Goal: Obtain resource: Download file/media

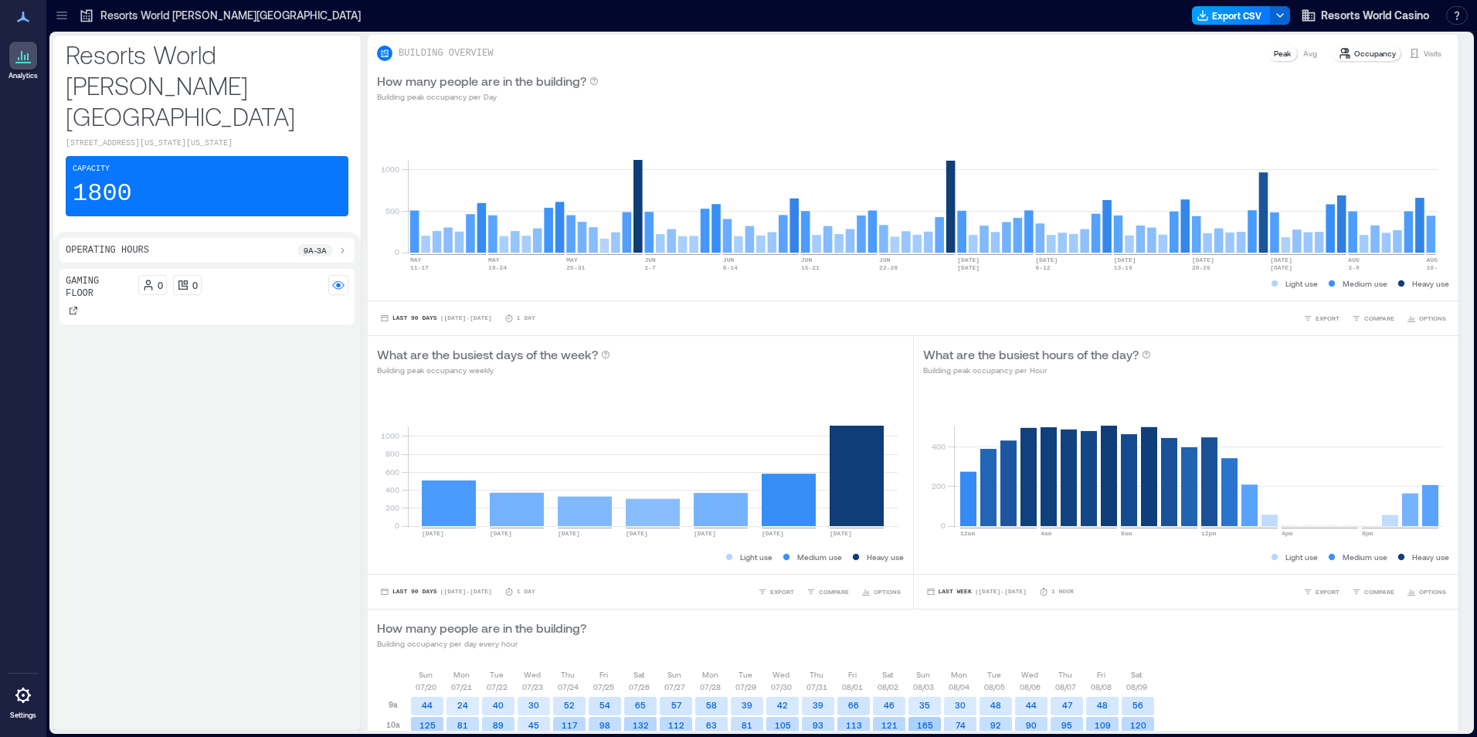
click at [1255, 15] on button "Export CSV" at bounding box center [1231, 15] width 79 height 19
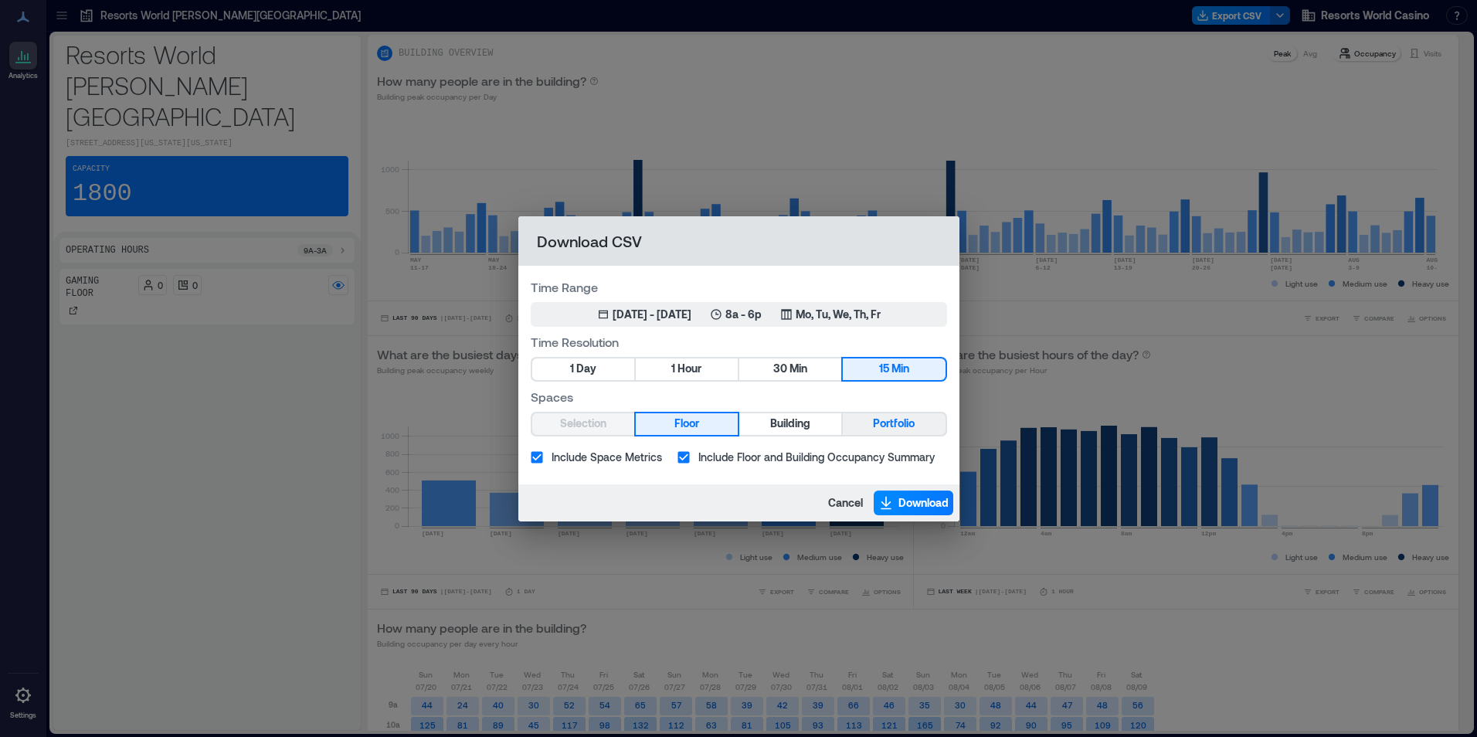
click at [912, 433] on button "Portfolio" at bounding box center [894, 424] width 102 height 22
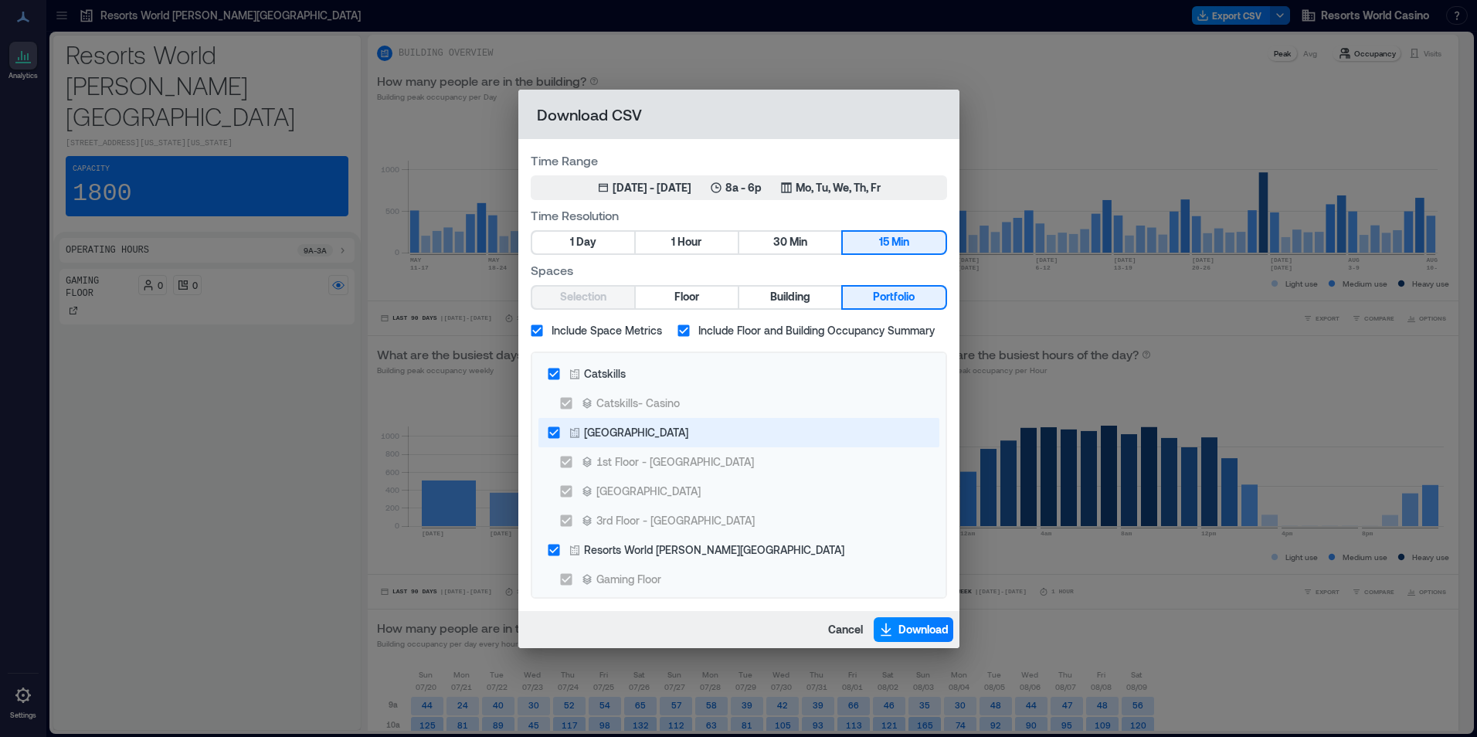
drag, startPoint x: 643, startPoint y: 378, endPoint x: 655, endPoint y: 425, distance: 48.7
click at [642, 379] on label "Catskills" at bounding box center [728, 373] width 379 height 29
click at [660, 436] on div "[GEOGRAPHIC_DATA]" at bounding box center [636, 432] width 104 height 16
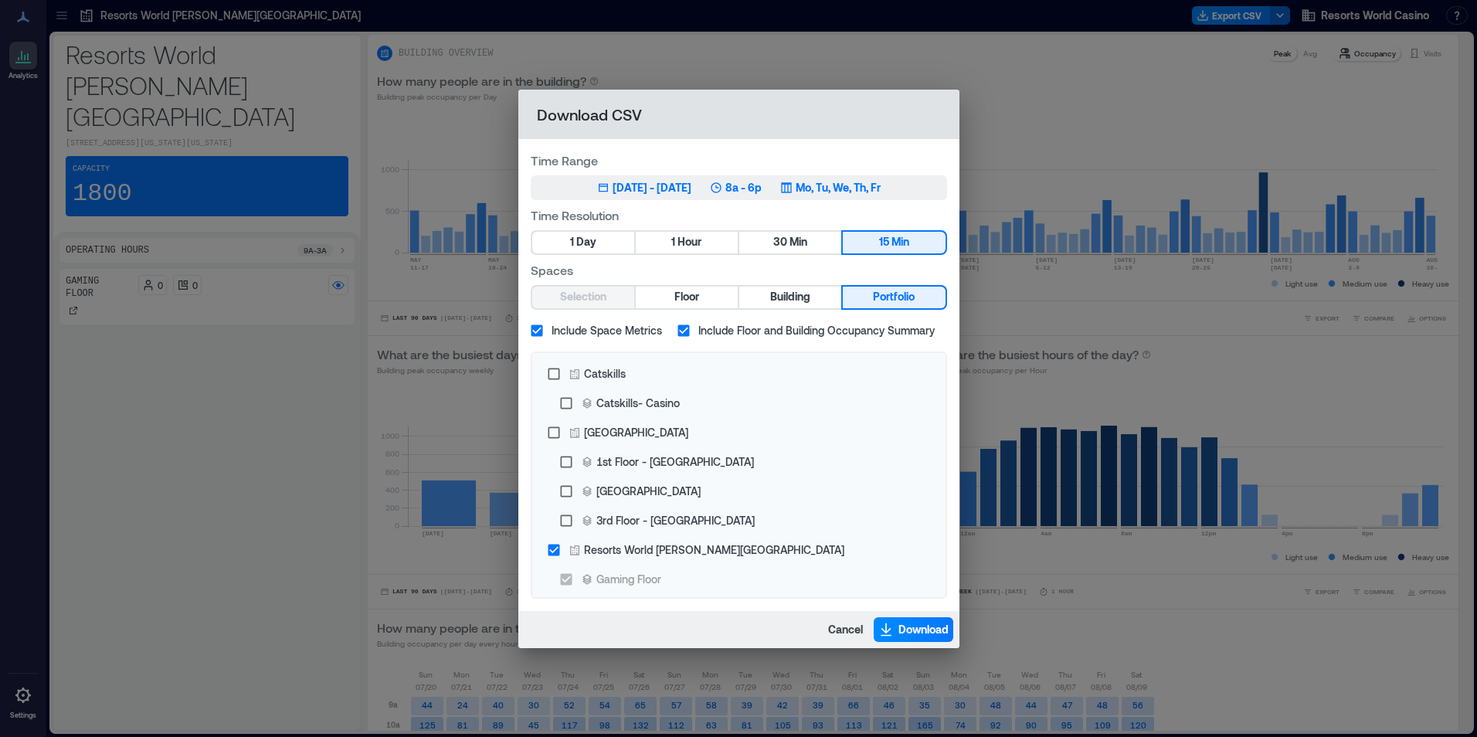
click at [798, 190] on div "May 11, 2025 - [DATE] 8a - 6p Mo, Tu, We, Th, Fr" at bounding box center [739, 187] width 284 height 15
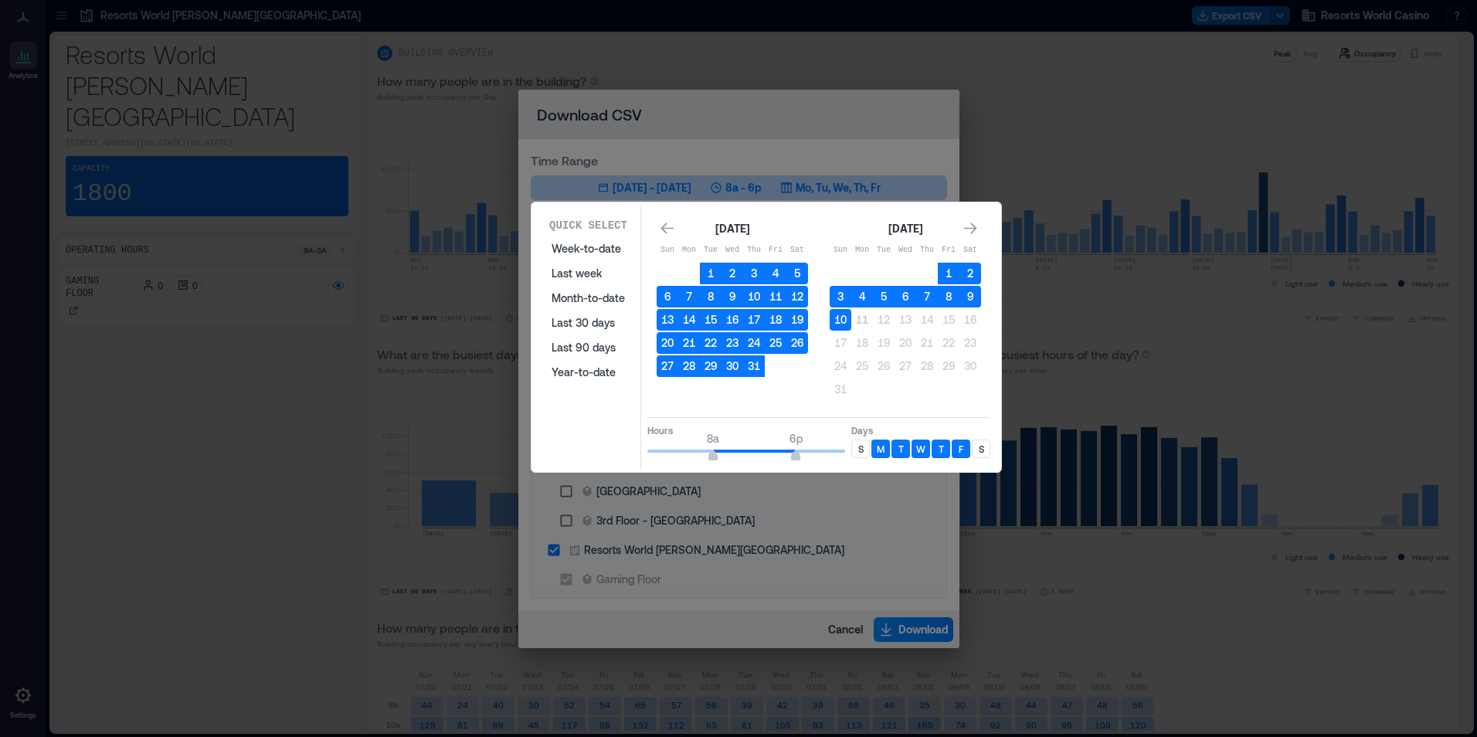
click at [847, 331] on table "Sun Mon Tue Wed Thu Fri Sat 1 2 3 4 5 6 7 8 9 10 11 12 13 14 15 16 17 18 19 20 …" at bounding box center [905, 320] width 151 height 164
click at [840, 324] on button "10" at bounding box center [841, 320] width 22 height 22
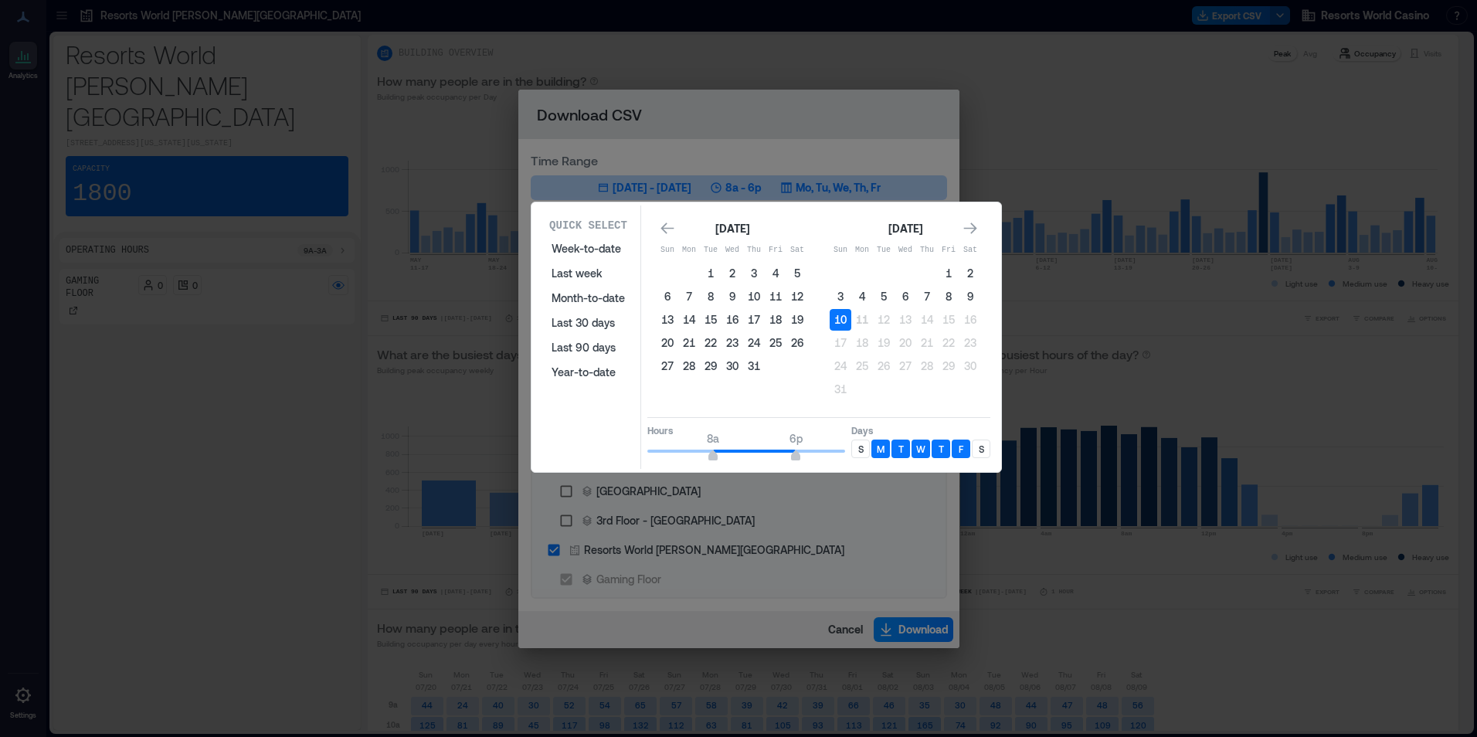
click at [861, 439] on div "Days S M T W T F S" at bounding box center [920, 443] width 139 height 39
click at [863, 443] on p "S" at bounding box center [860, 449] width 5 height 12
click at [985, 450] on div "S" at bounding box center [981, 449] width 19 height 19
type input "*"
drag, startPoint x: 692, startPoint y: 453, endPoint x: 602, endPoint y: 461, distance: 90.7
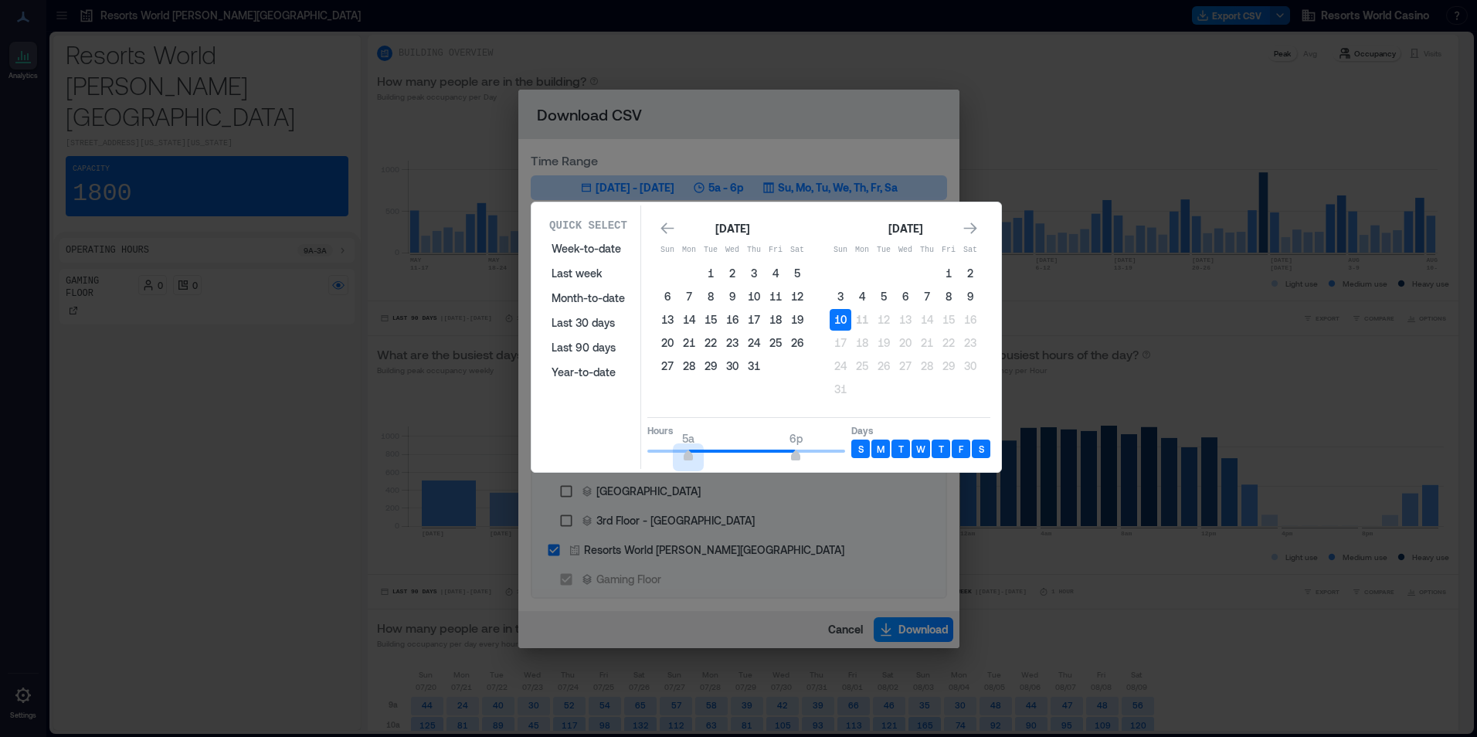
click at [602, 461] on div "Quick Select Week-to-date Last week Month-to-date Last 30 days Last 90 days Yea…" at bounding box center [766, 336] width 460 height 263
type input "*"
drag, startPoint x: 779, startPoint y: 456, endPoint x: 681, endPoint y: 456, distance: 98.9
click at [681, 456] on span "12a 4a" at bounding box center [746, 451] width 198 height 23
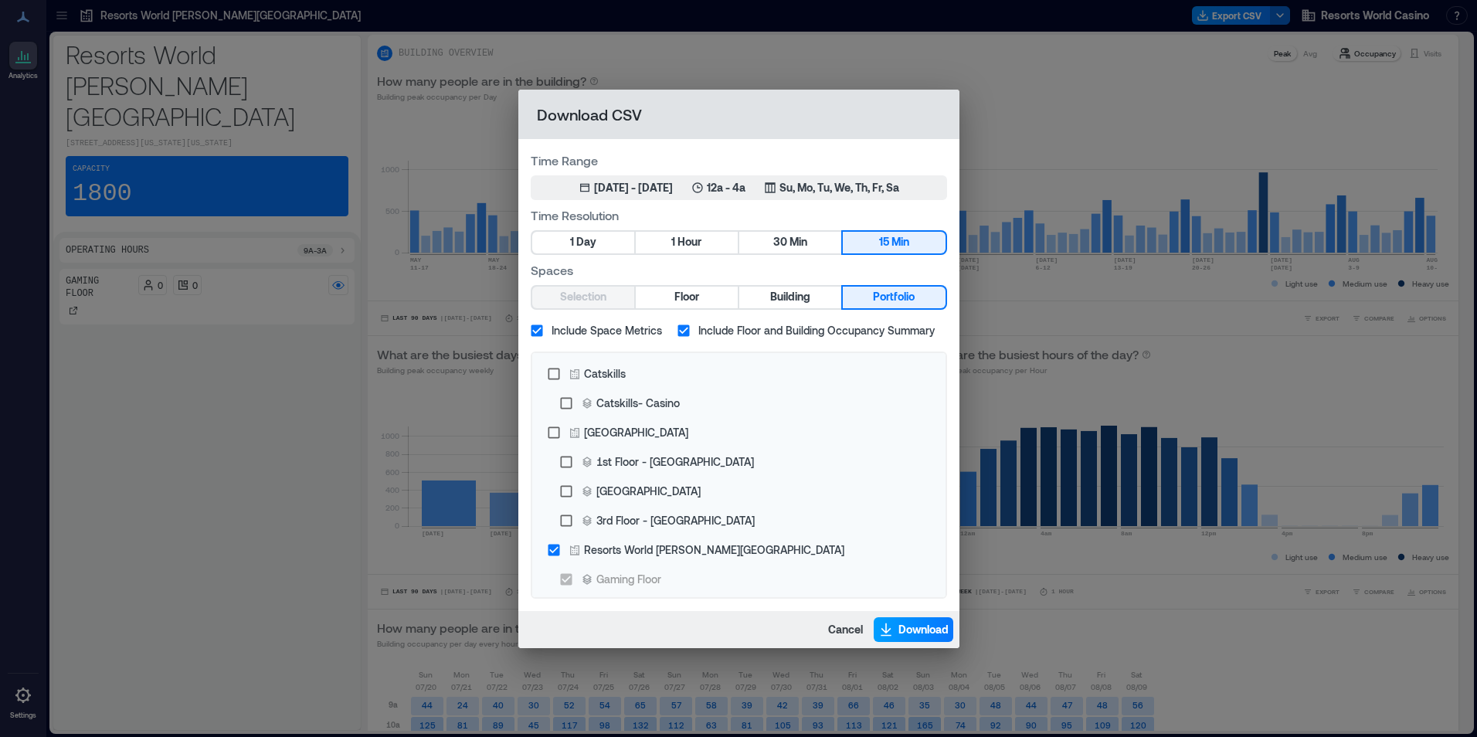
click at [912, 636] on span "Download" at bounding box center [923, 629] width 50 height 15
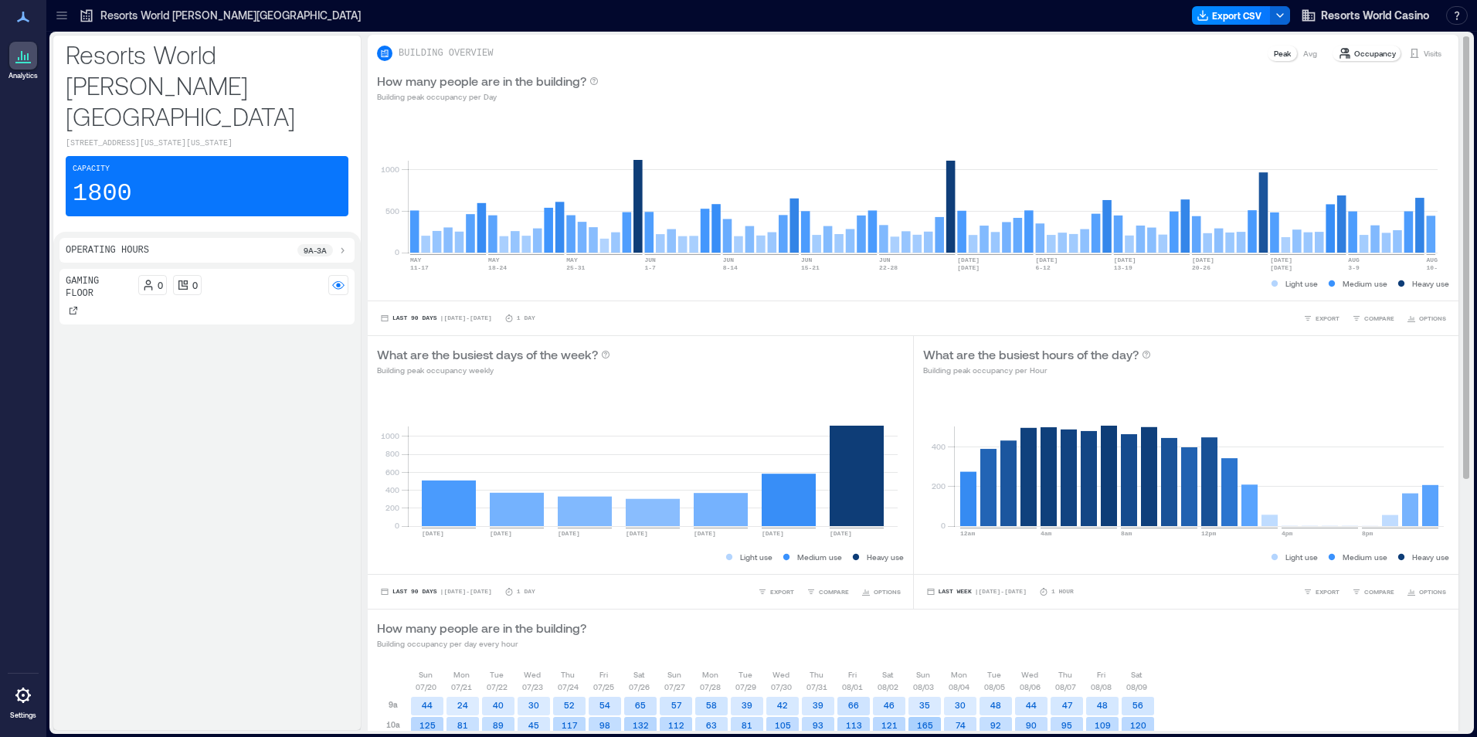
click at [908, 95] on div "How many people are in the building? Building peak occupancy per Day" at bounding box center [913, 87] width 1072 height 31
click at [1196, 26] on div "Export CSV Resorts World Casino Resources API Documentation Help Center Contact…" at bounding box center [1333, 15] width 282 height 25
click at [1211, 16] on button "Export CSV" at bounding box center [1231, 15] width 79 height 19
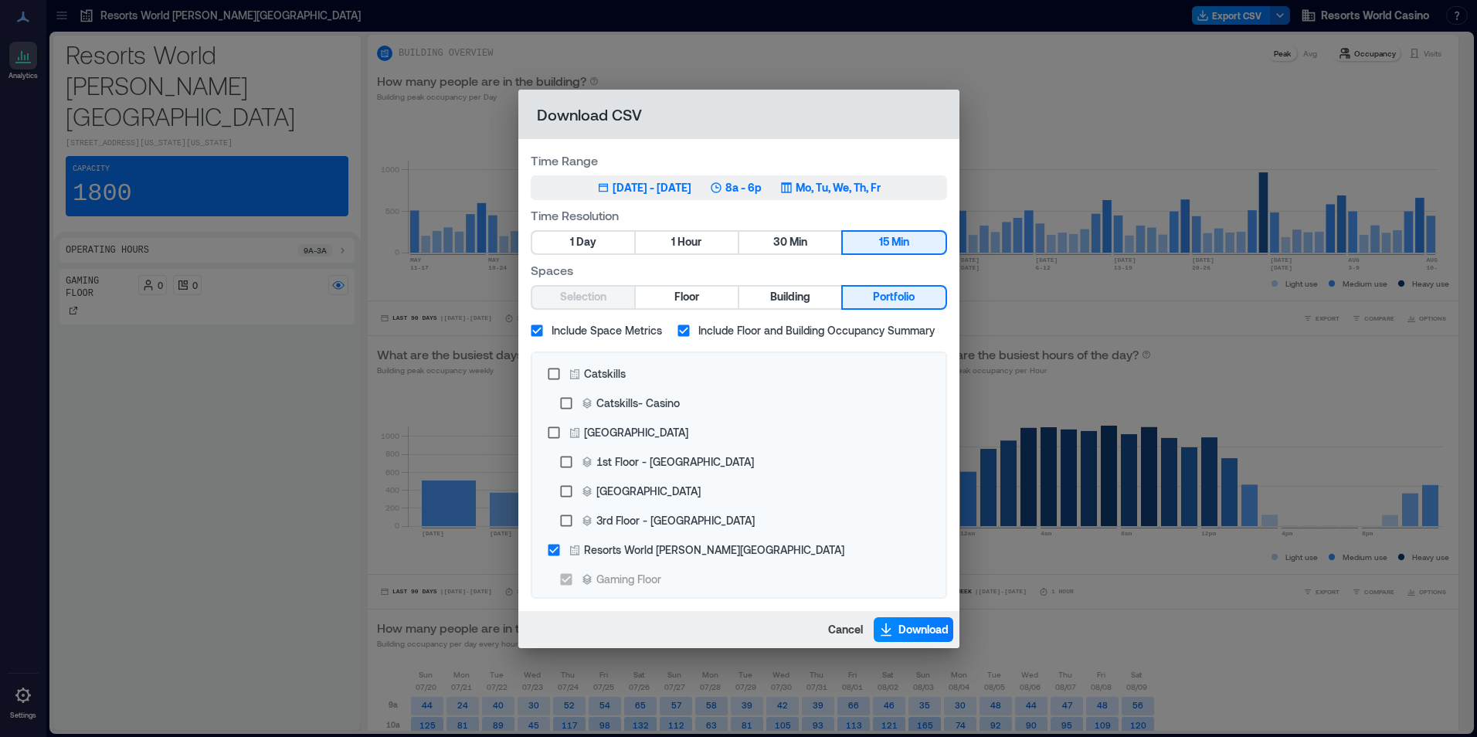
click at [791, 186] on icon "button" at bounding box center [786, 187] width 10 height 10
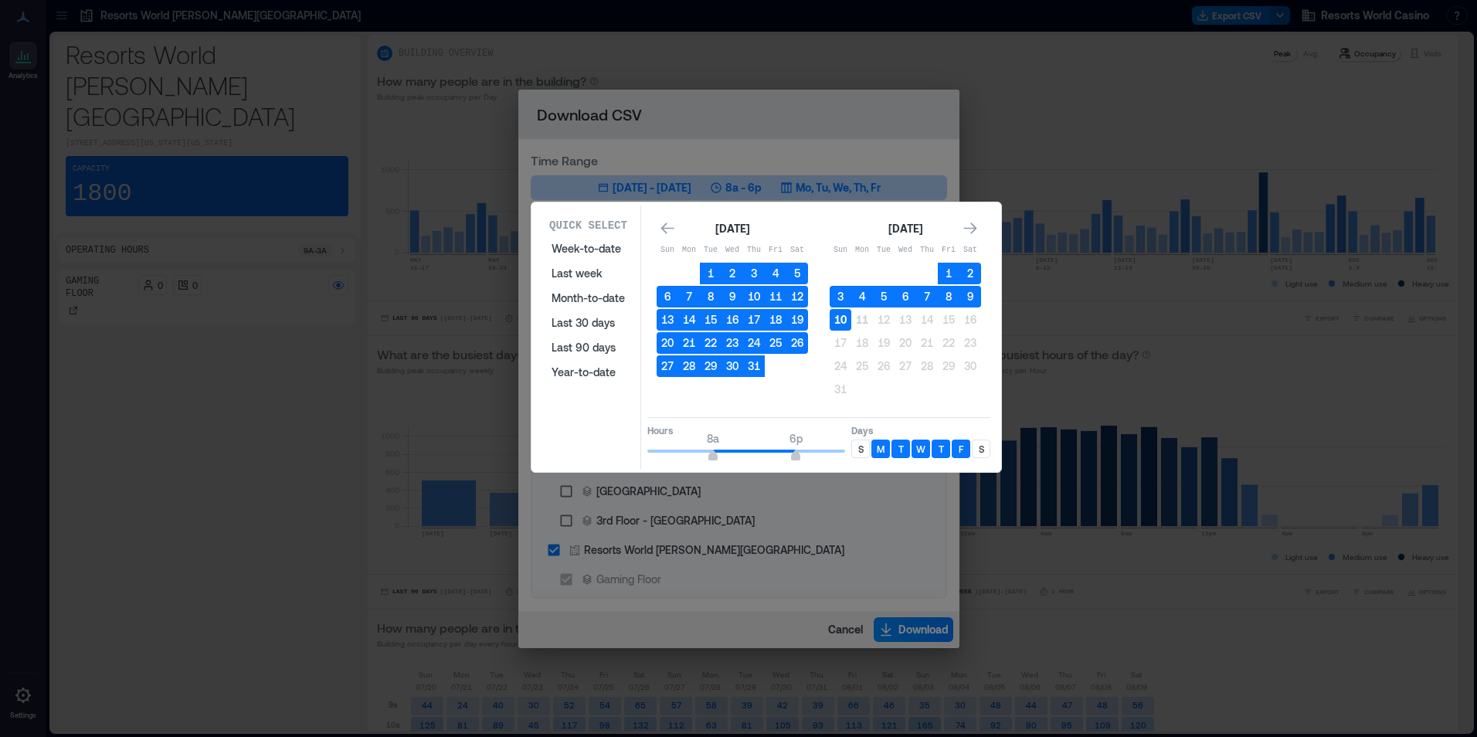
click at [835, 319] on button "10" at bounding box center [841, 320] width 22 height 22
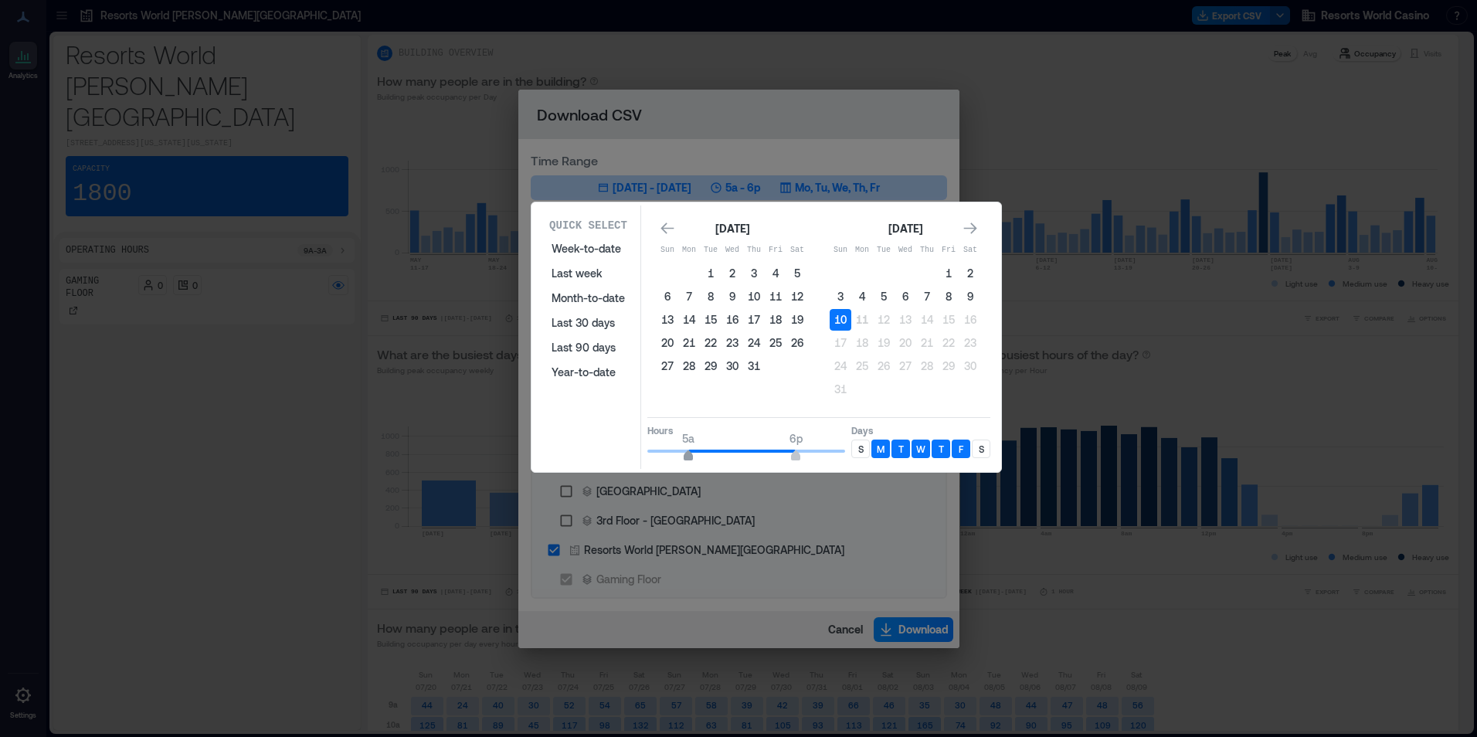
type input "*"
drag, startPoint x: 714, startPoint y: 443, endPoint x: 682, endPoint y: 445, distance: 31.7
click at [682, 445] on span "4a" at bounding box center [680, 438] width 13 height 15
type input "**"
drag, startPoint x: 793, startPoint y: 451, endPoint x: 866, endPoint y: 457, distance: 72.8
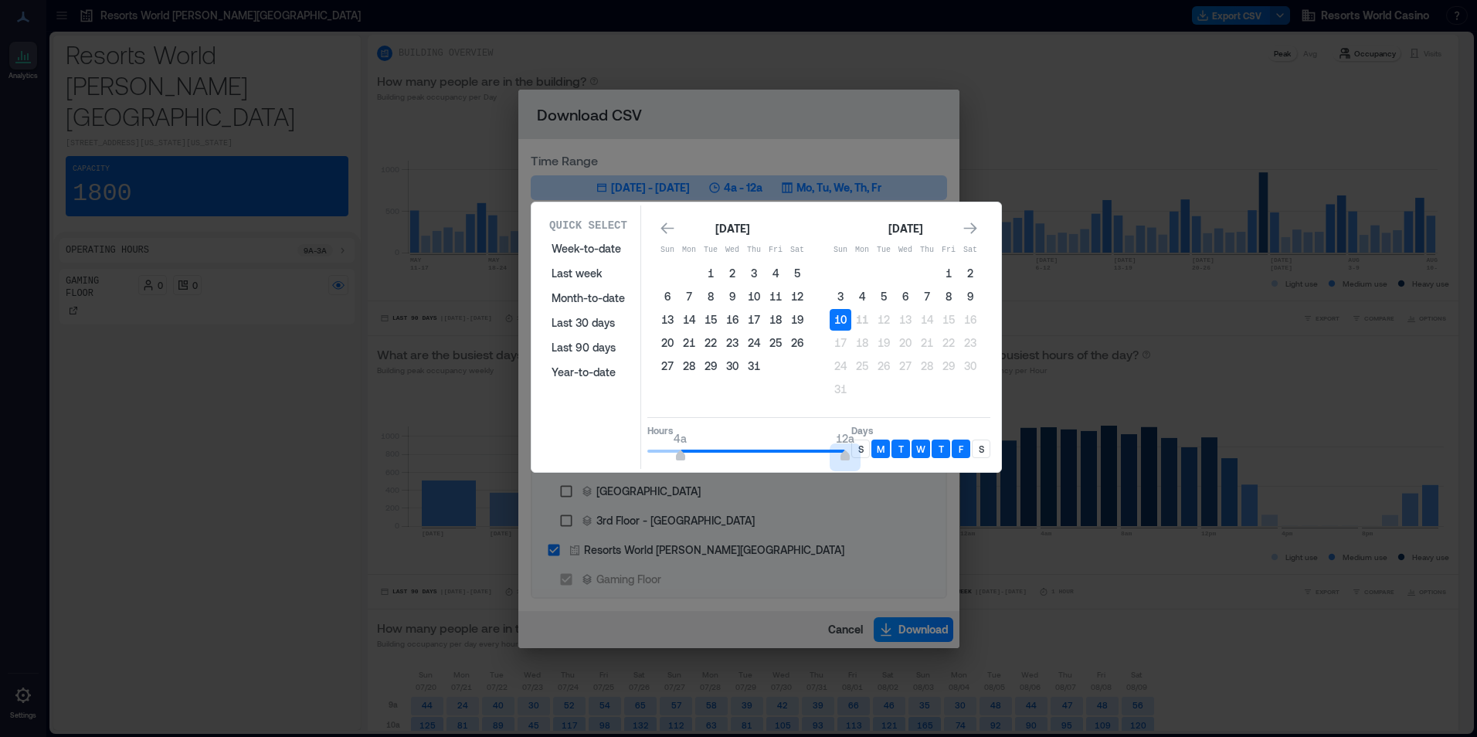
click at [866, 457] on div "Hours 4a 12a Days S M T W T F S" at bounding box center [818, 440] width 343 height 46
click at [860, 447] on p "S" at bounding box center [860, 449] width 5 height 12
click at [989, 453] on div "S" at bounding box center [981, 449] width 19 height 19
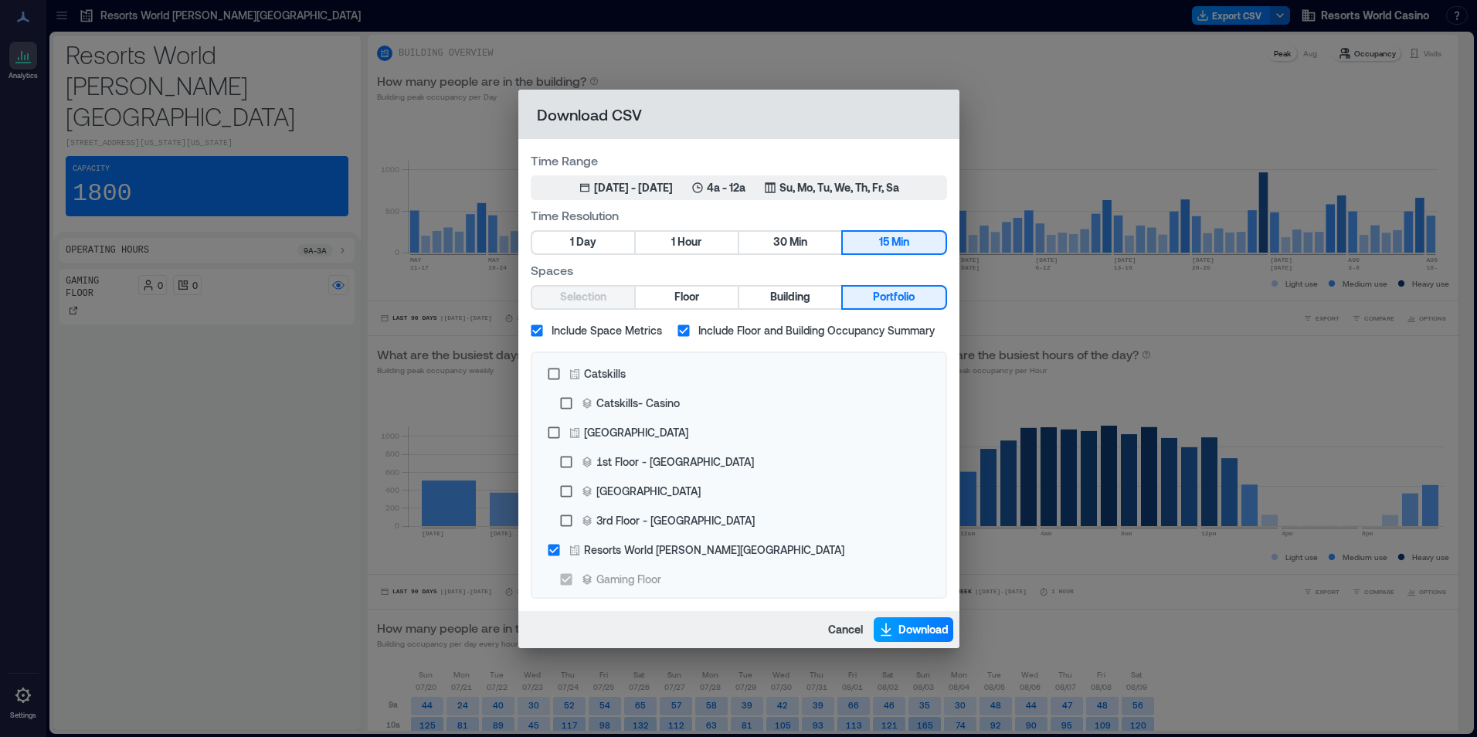
click at [891, 623] on icon "button" at bounding box center [885, 629] width 15 height 15
